Goal: Information Seeking & Learning: Learn about a topic

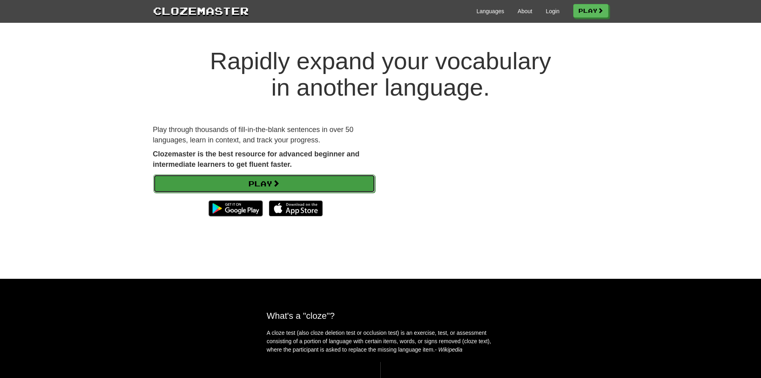
click at [336, 176] on link "Play" at bounding box center [264, 183] width 222 height 18
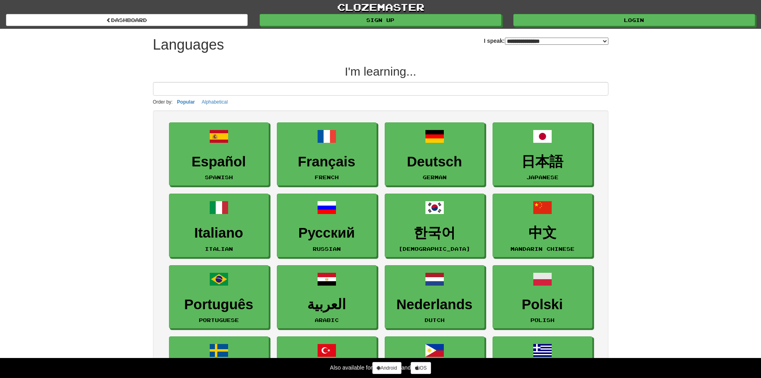
select select "*******"
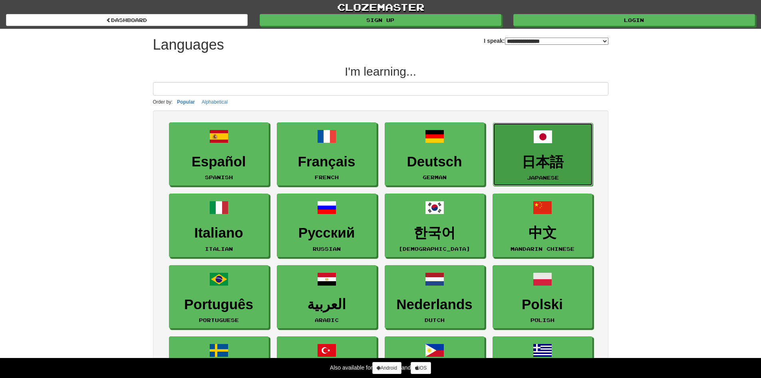
click at [526, 167] on h3 "日本語" at bounding box center [543, 162] width 91 height 16
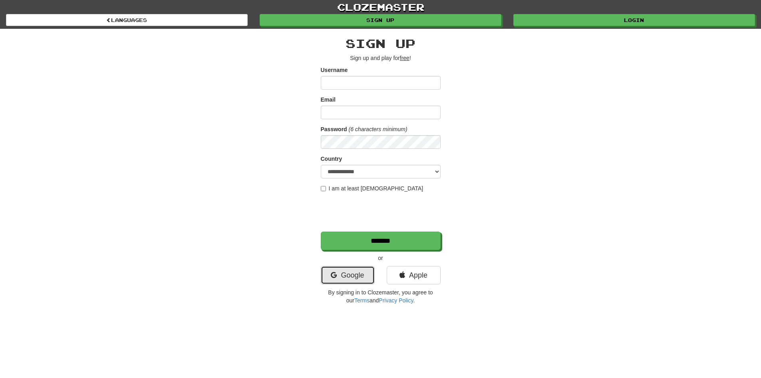
click at [352, 270] on link "Google" at bounding box center [348, 275] width 54 height 18
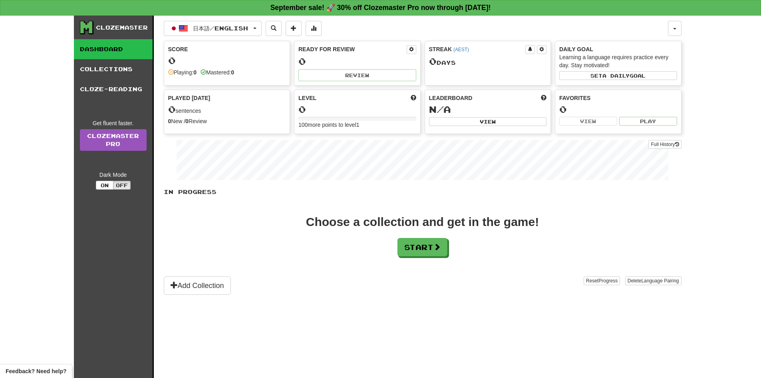
click at [434, 259] on div "In Progress Choose a collection and get in the game! Start Add Collection Reset…" at bounding box center [423, 241] width 518 height 107
click at [431, 243] on button "Start" at bounding box center [423, 247] width 50 height 18
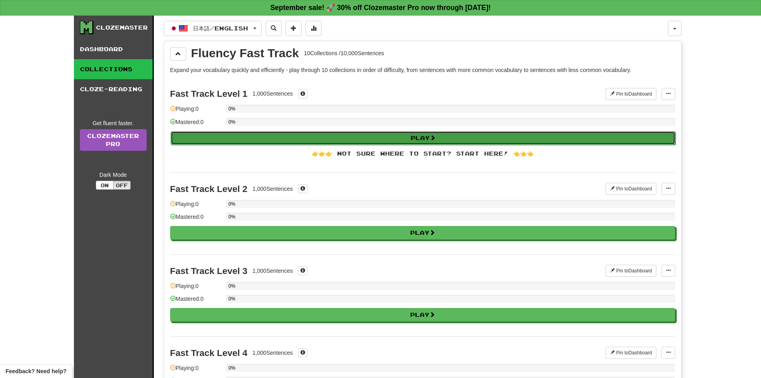
click at [382, 140] on button "Play" at bounding box center [423, 138] width 505 height 14
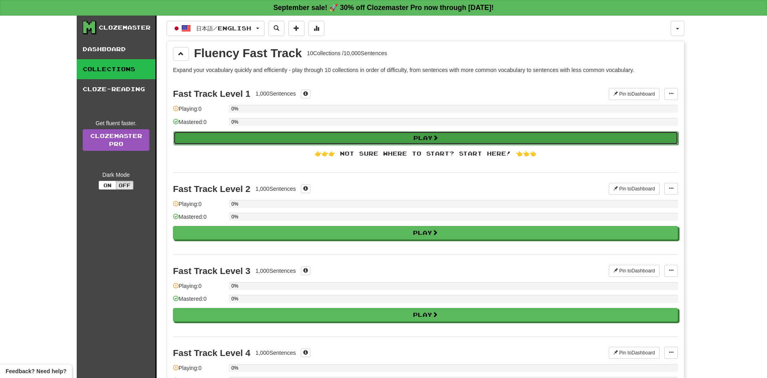
select select "**"
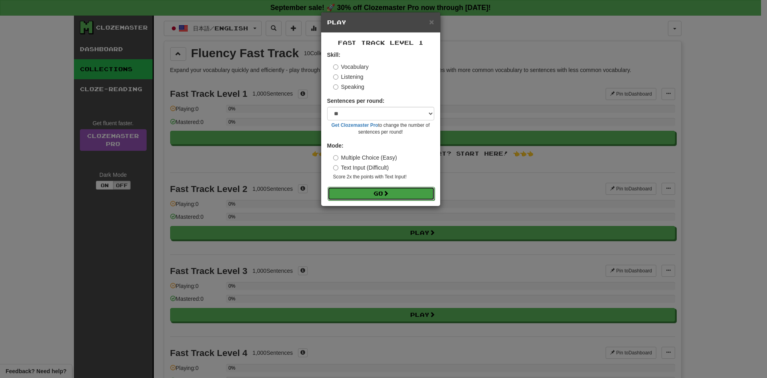
click at [396, 192] on button "Go" at bounding box center [381, 194] width 107 height 14
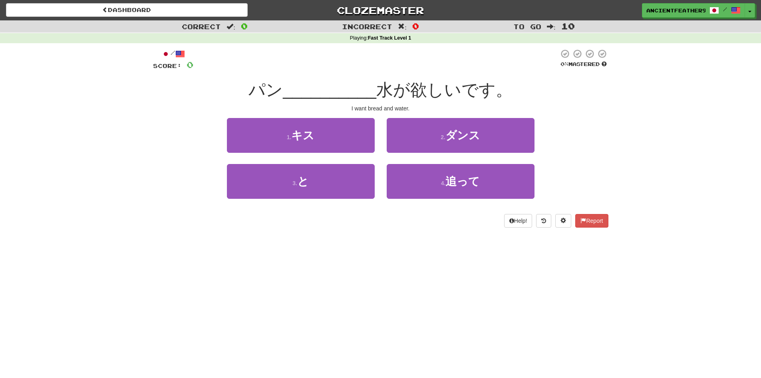
click at [499, 226] on div "Help! Report" at bounding box center [381, 221] width 456 height 14
click at [506, 225] on button "Help!" at bounding box center [518, 221] width 28 height 14
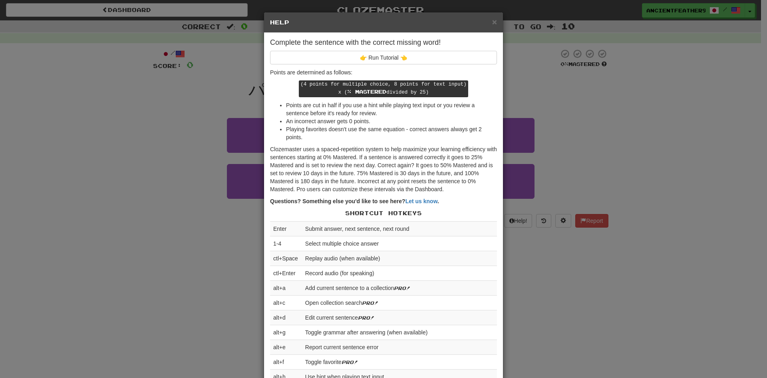
drag, startPoint x: 530, startPoint y: 249, endPoint x: 531, endPoint y: 255, distance: 5.3
click at [531, 253] on div "× Help Complete the sentence with the correct missing word! 👉 Run Tutorial 👈 Po…" at bounding box center [383, 189] width 767 height 378
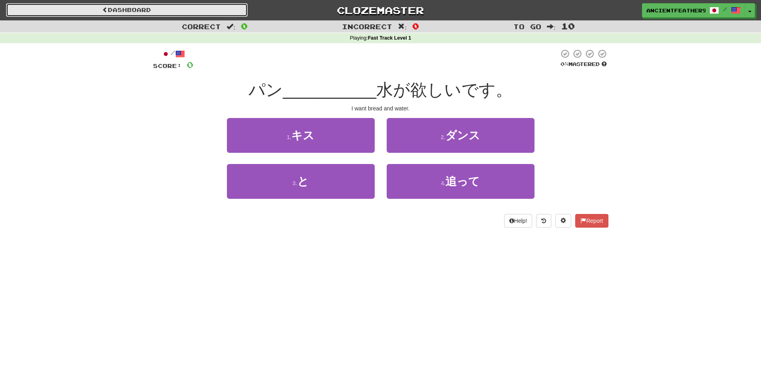
click at [163, 10] on link "Dashboard" at bounding box center [127, 10] width 242 height 14
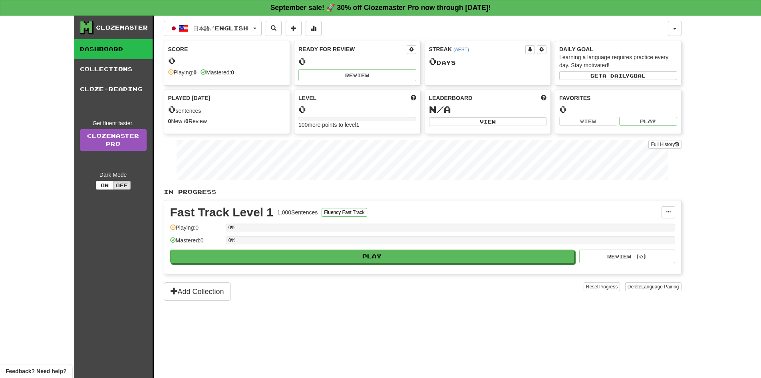
click at [111, 44] on link "Dashboard" at bounding box center [113, 49] width 79 height 20
click at [123, 74] on link "Collections" at bounding box center [113, 69] width 79 height 20
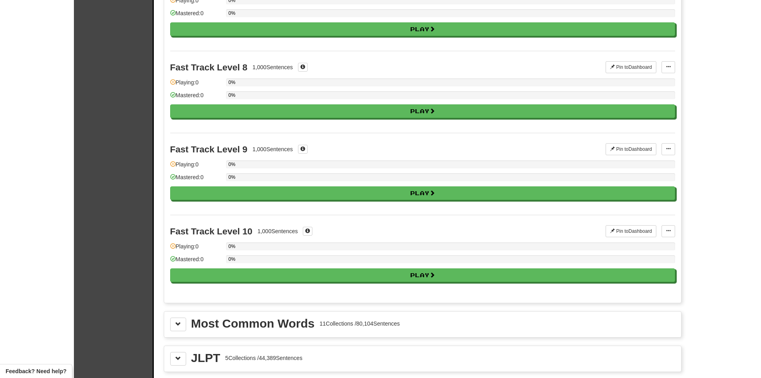
scroll to position [719, 0]
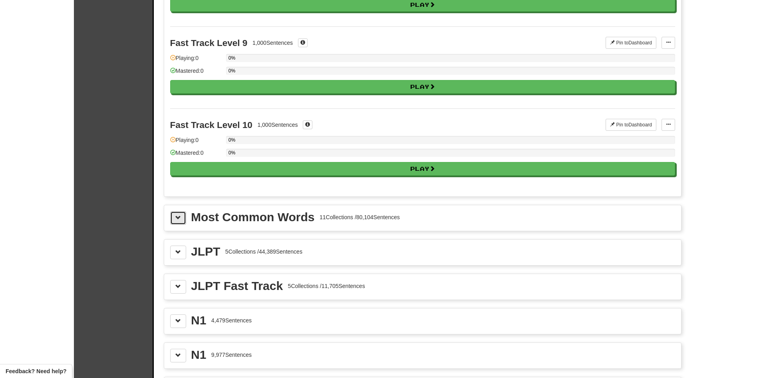
click at [172, 223] on button at bounding box center [178, 218] width 16 height 14
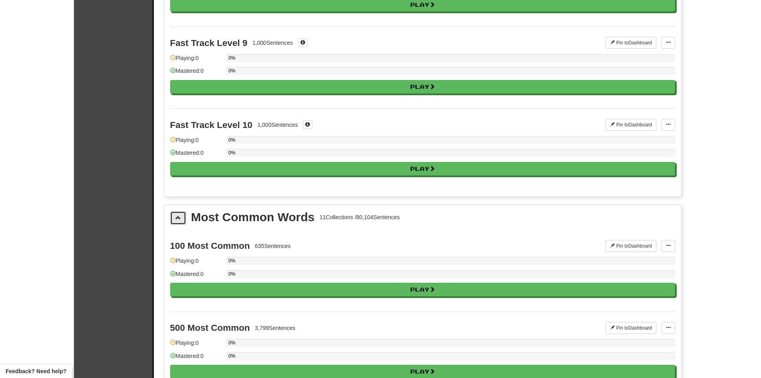
click at [175, 223] on button at bounding box center [178, 218] width 16 height 14
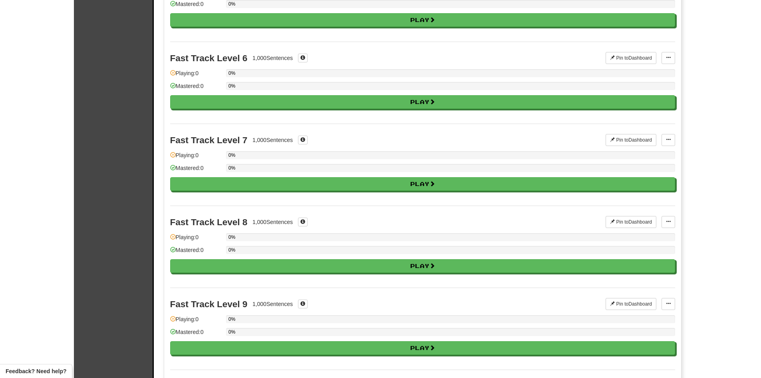
scroll to position [0, 0]
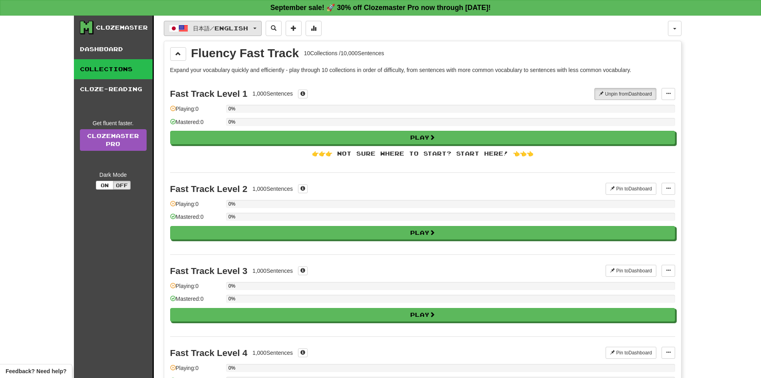
drag, startPoint x: 211, startPoint y: 135, endPoint x: 215, endPoint y: 26, distance: 109.6
click at [121, 189] on button "Off" at bounding box center [122, 185] width 18 height 9
click at [106, 187] on button "On" at bounding box center [105, 185] width 18 height 9
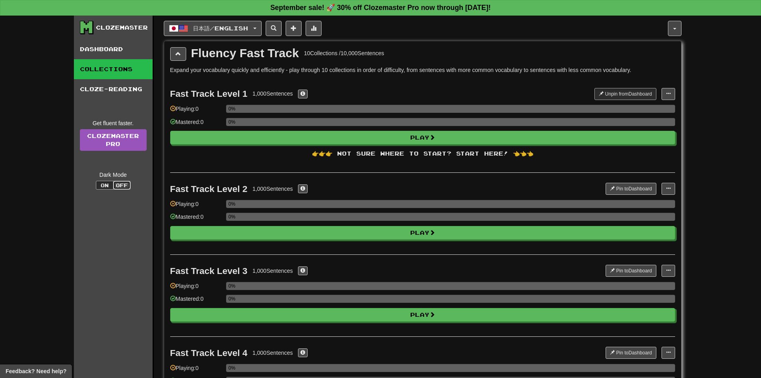
click at [119, 185] on button "Off" at bounding box center [122, 185] width 18 height 9
